Goal: Navigation & Orientation: Go to known website

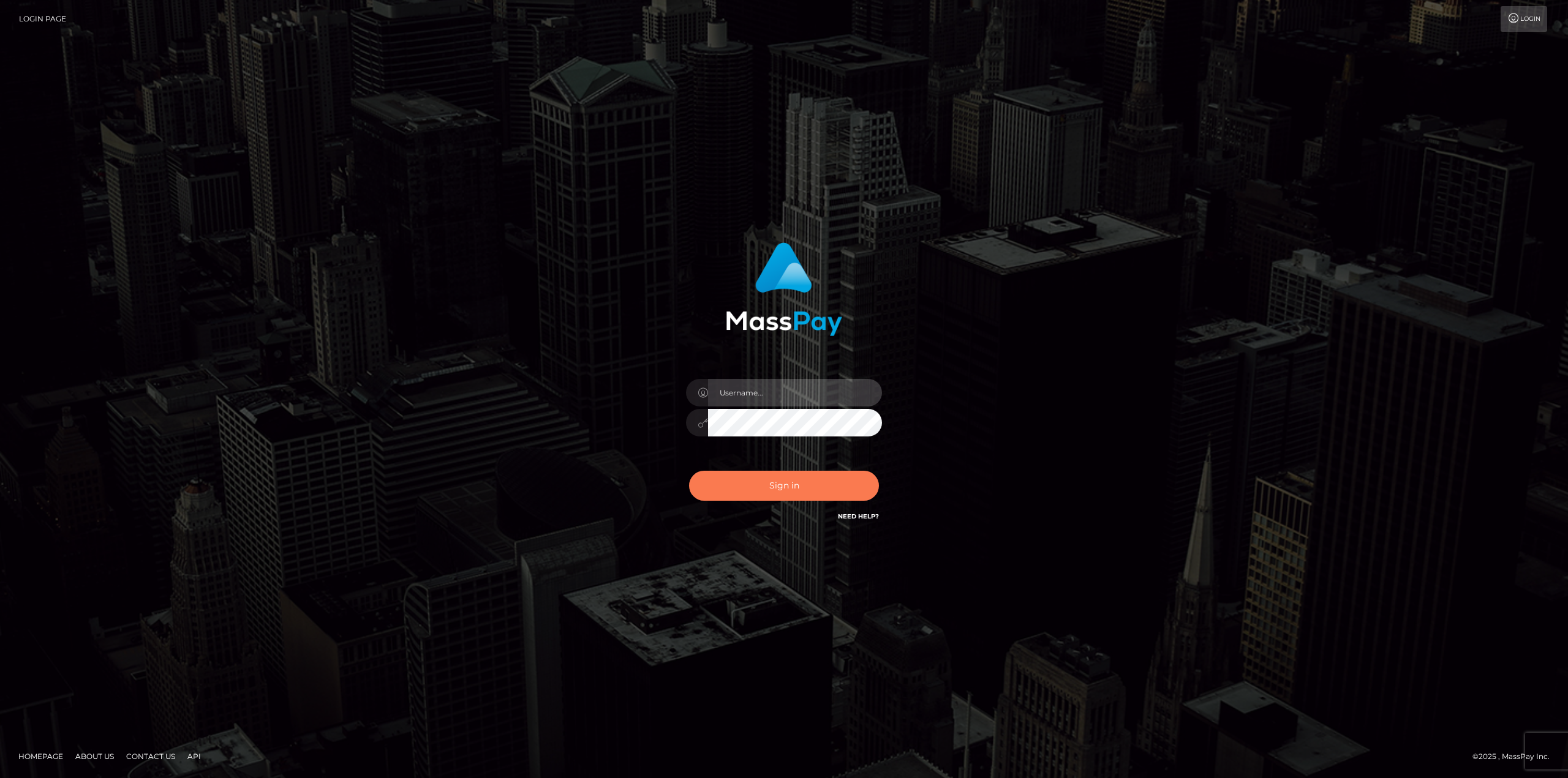
type input "Dikla Silver"
click at [775, 493] on button "Sign in" at bounding box center [784, 485] width 190 height 30
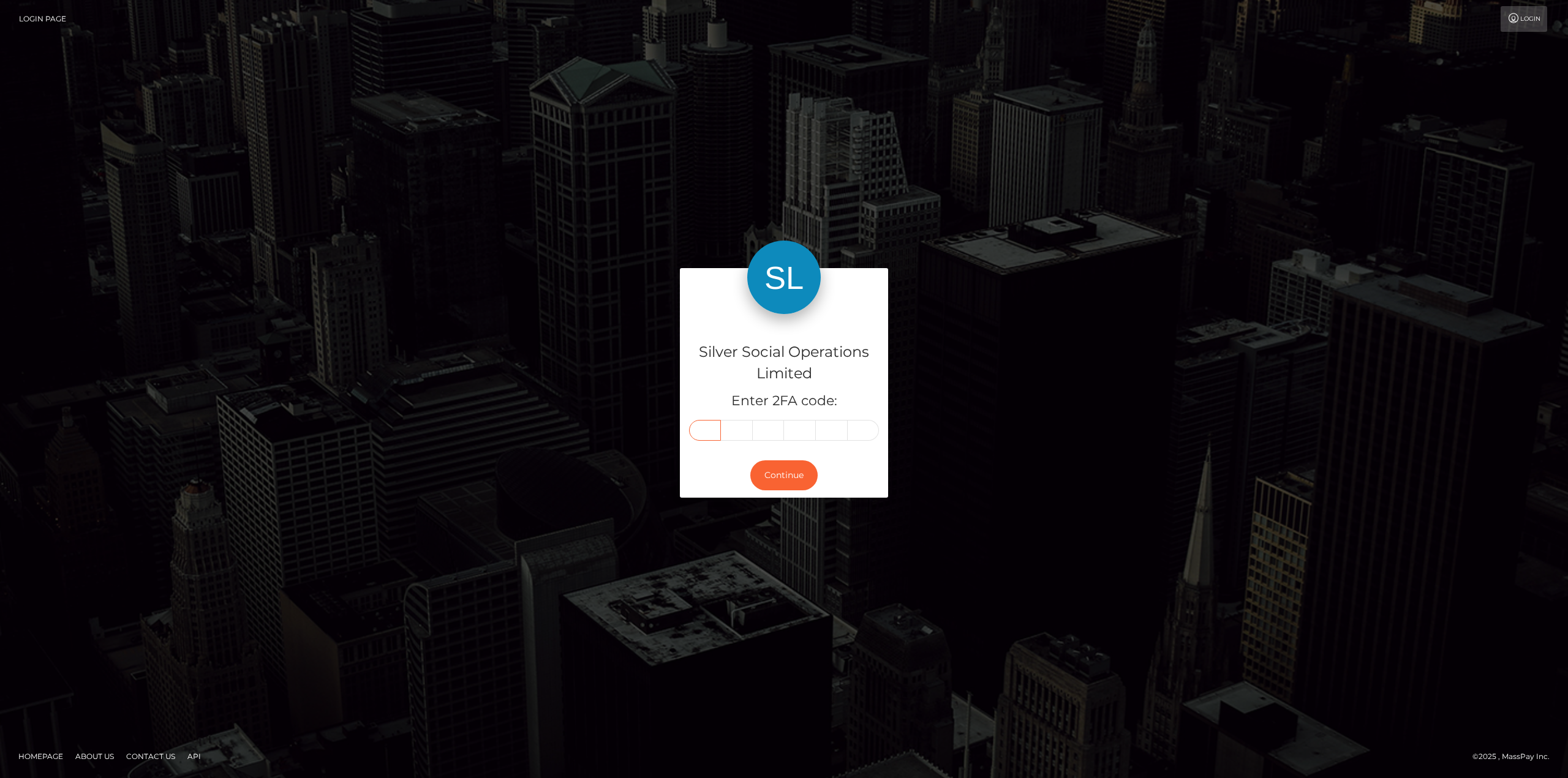
click at [711, 424] on input "text" at bounding box center [704, 430] width 31 height 21
type input "7"
type input "4"
type input "2"
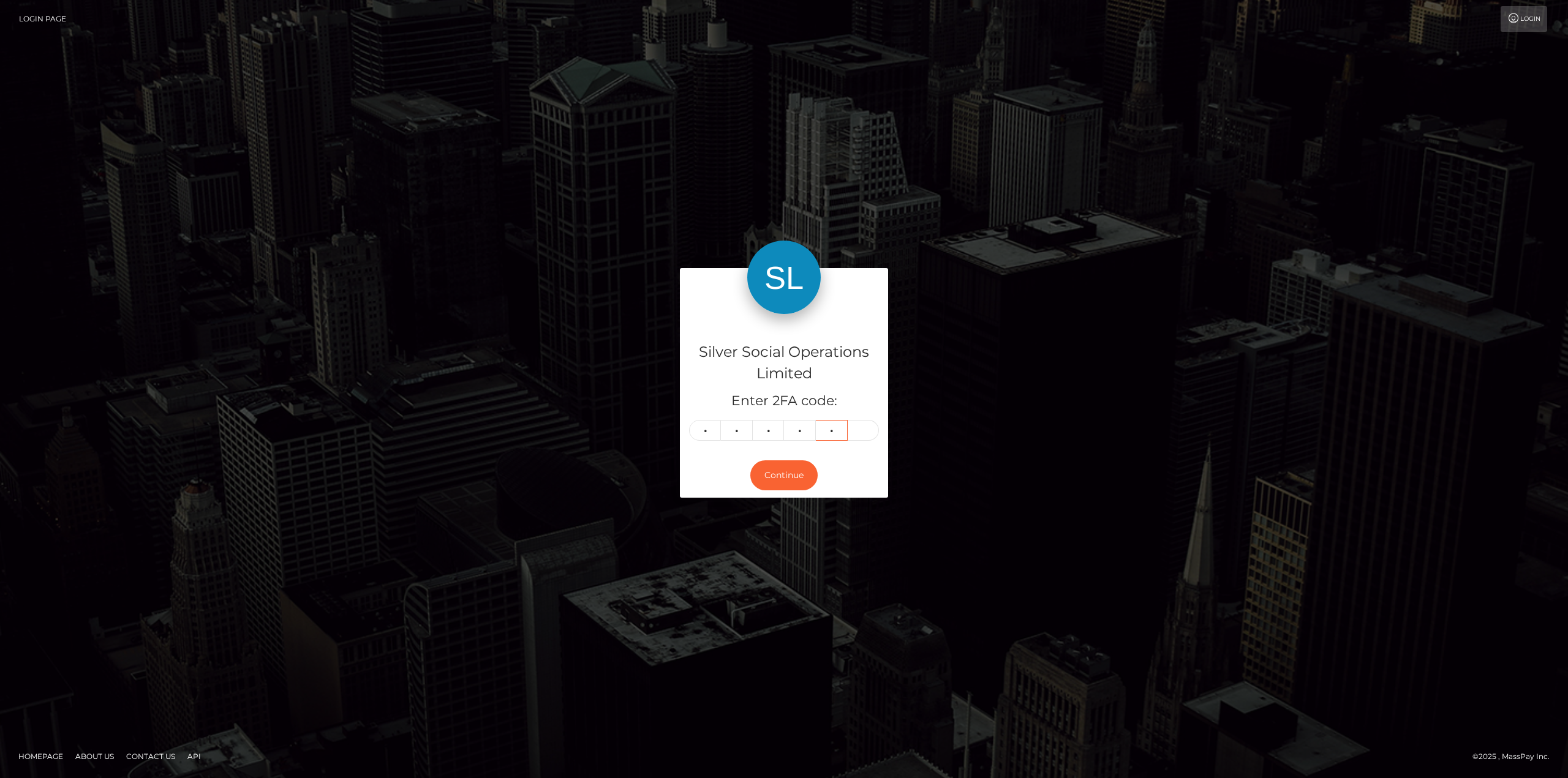
type input "3"
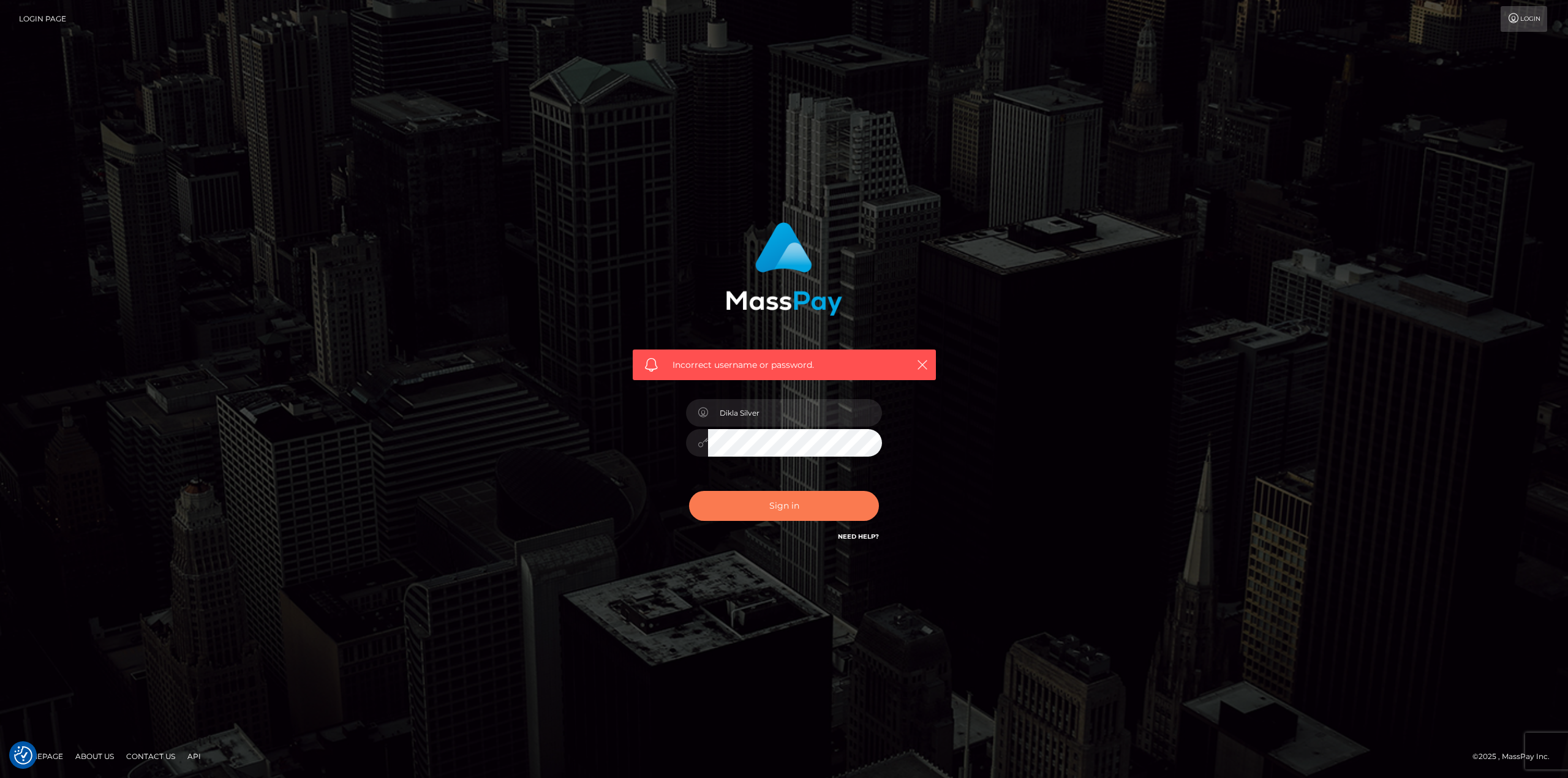
click at [791, 510] on button "Sign in" at bounding box center [784, 506] width 190 height 30
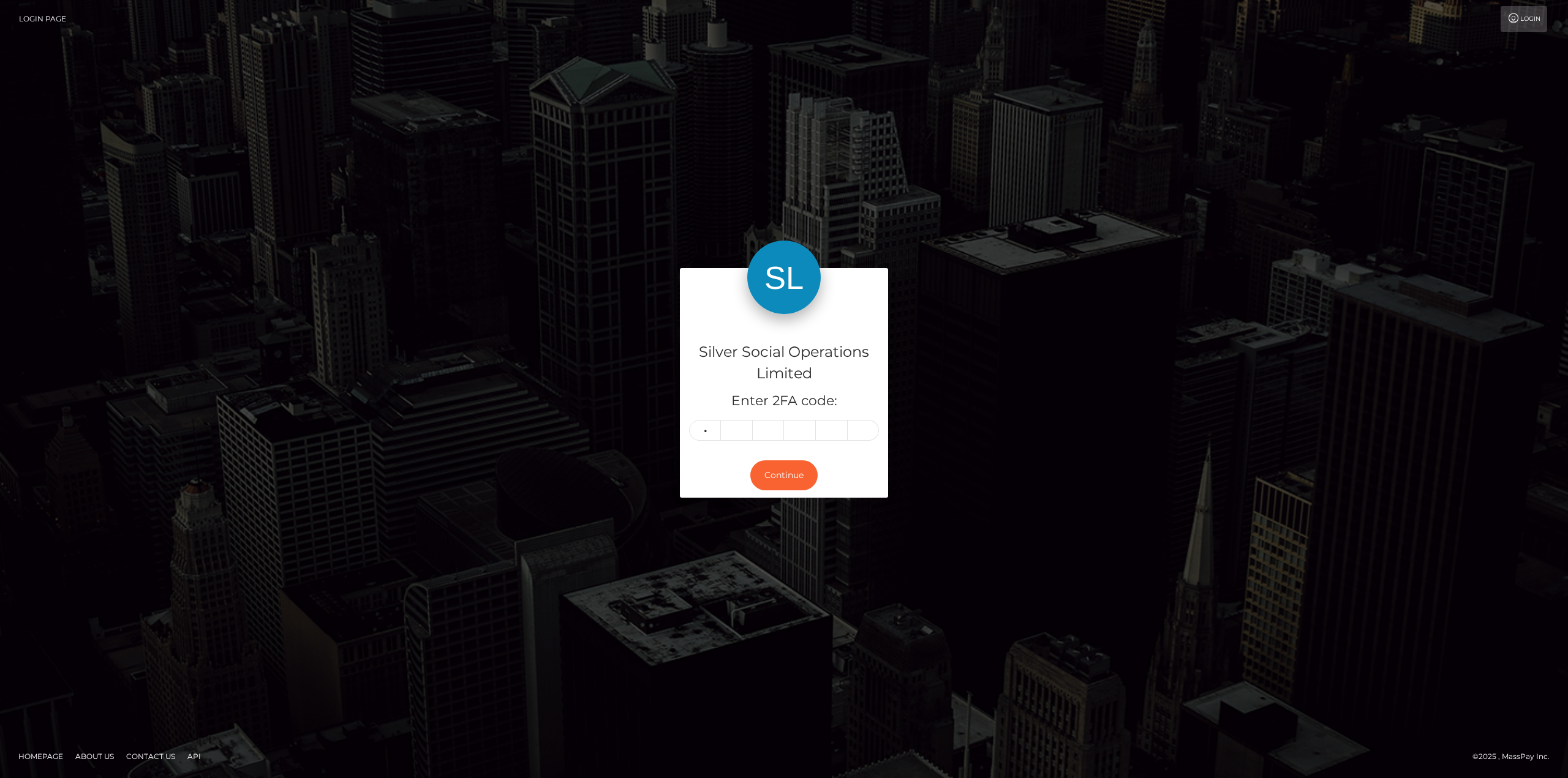
type input "7"
type input "4"
type input "2"
type input "1"
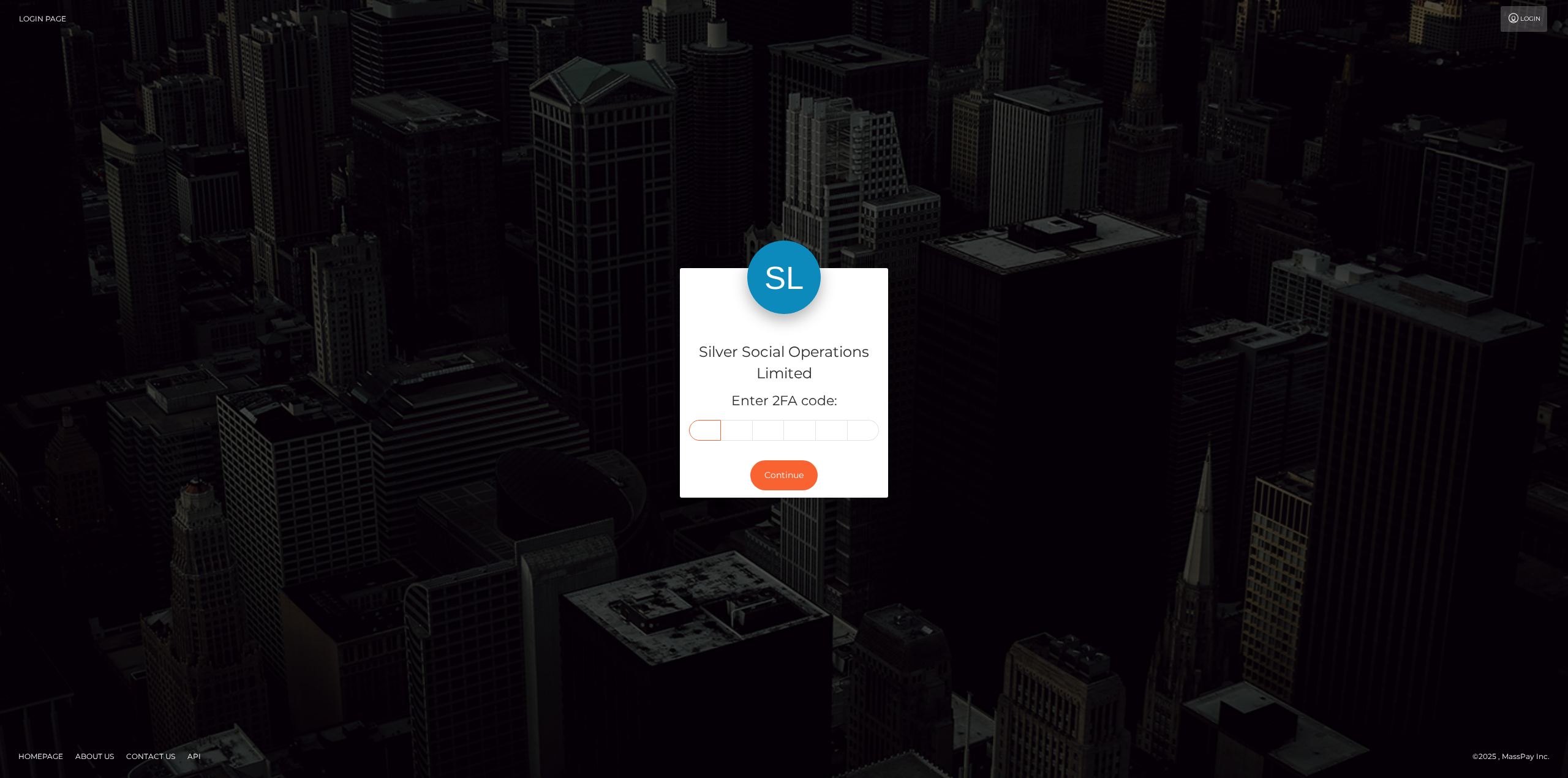
type input "7"
type input "4"
type input "2"
type input "1"
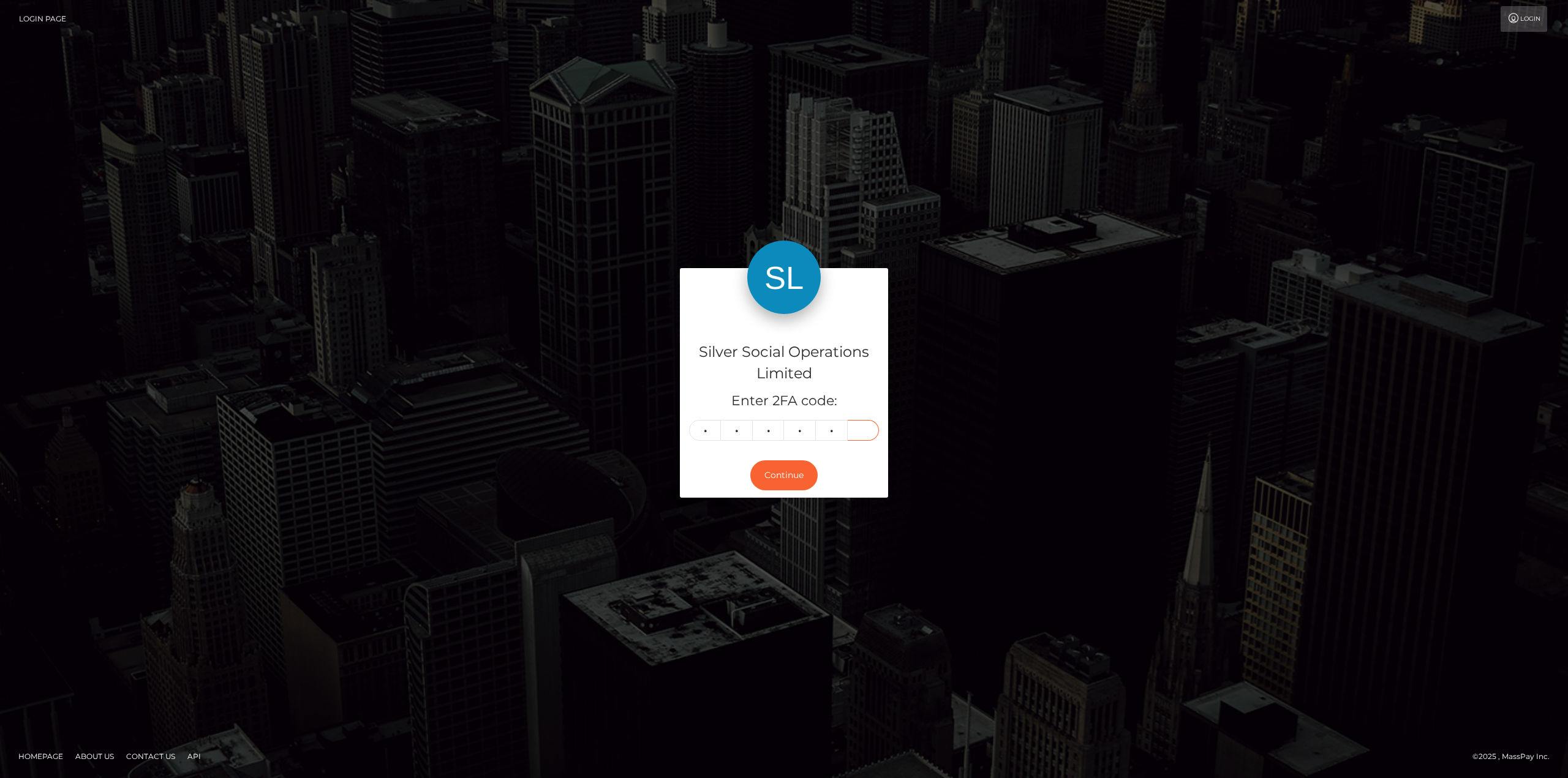
type input "3"
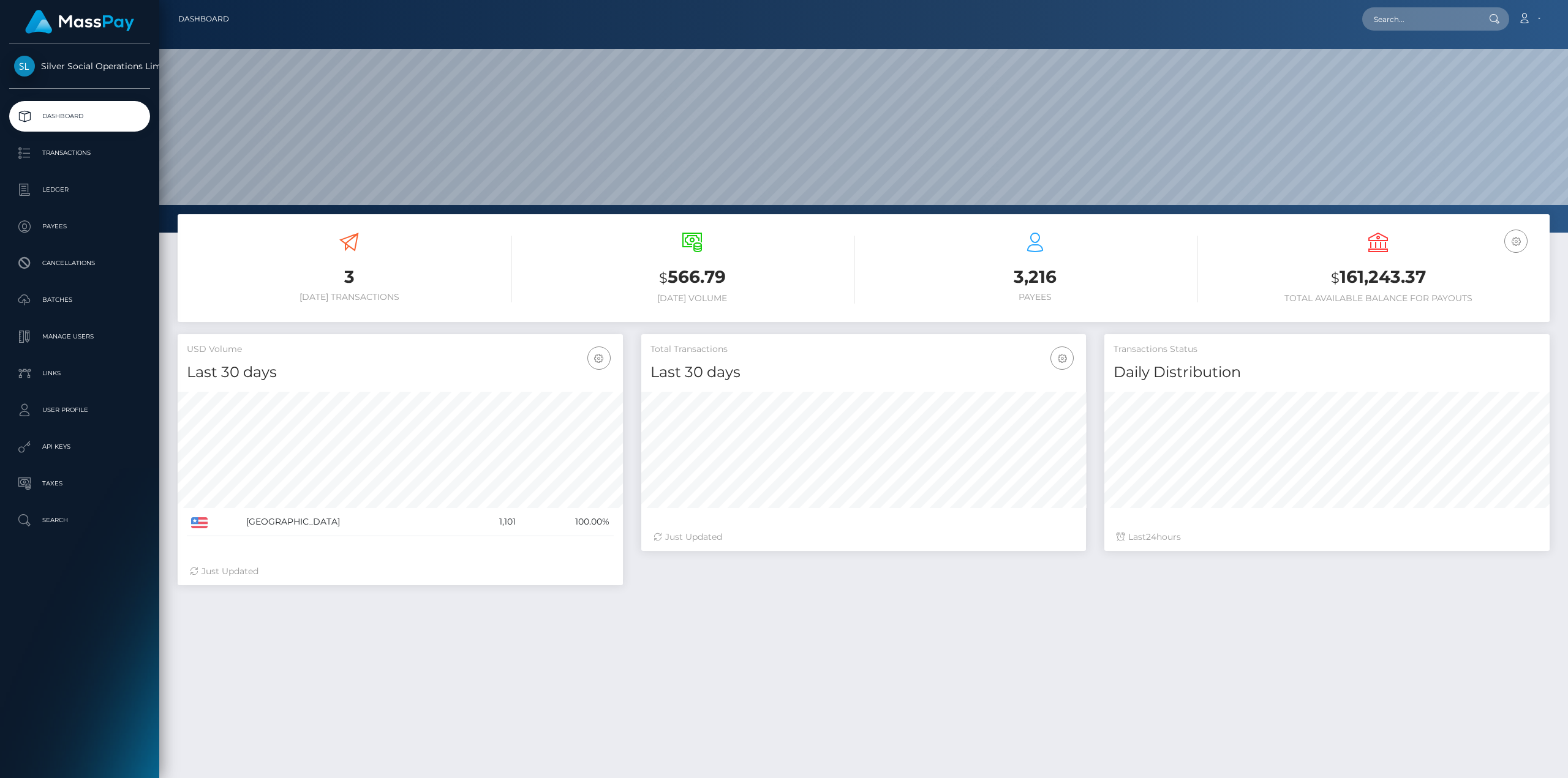
scroll to position [217, 445]
click at [1414, 274] on h3 "$ 161,243.37" at bounding box center [1378, 278] width 324 height 25
drag, startPoint x: 1414, startPoint y: 274, endPoint x: 1567, endPoint y: 313, distance: 157.9
click at [1415, 275] on h3 "$ 161,243.37" at bounding box center [1378, 278] width 324 height 25
copy h3 "161,243.37"
